Goal: Task Accomplishment & Management: Manage account settings

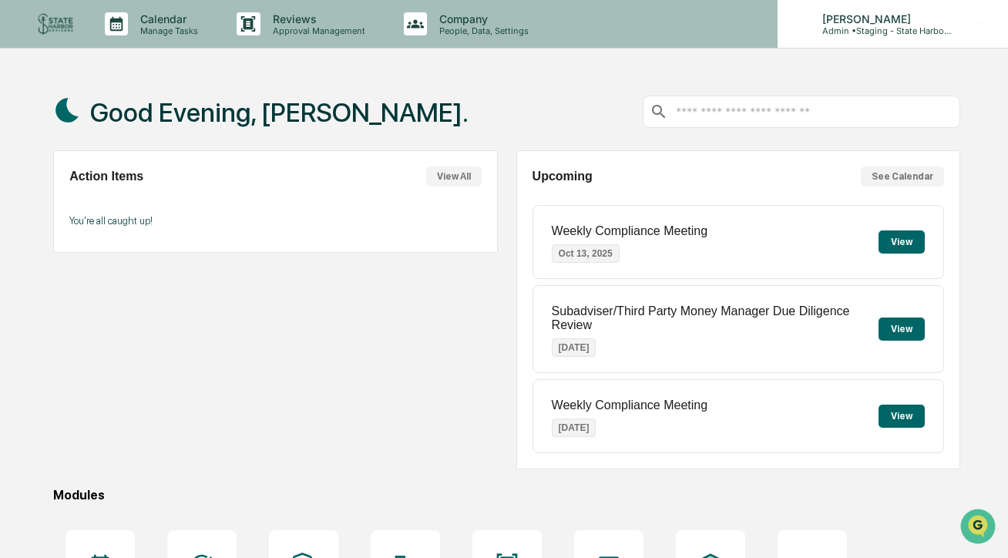
click at [828, 28] on p "Admin • Staging - State Harbor Advisors" at bounding box center [881, 30] width 143 height 11
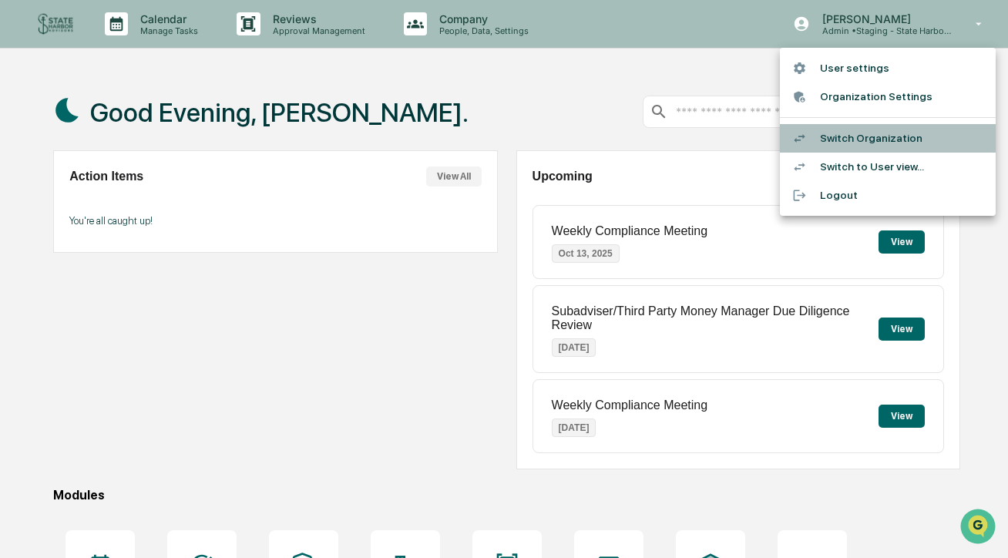
click at [849, 136] on li "Switch Organization" at bounding box center [888, 138] width 216 height 29
